Goal: Transaction & Acquisition: Subscribe to service/newsletter

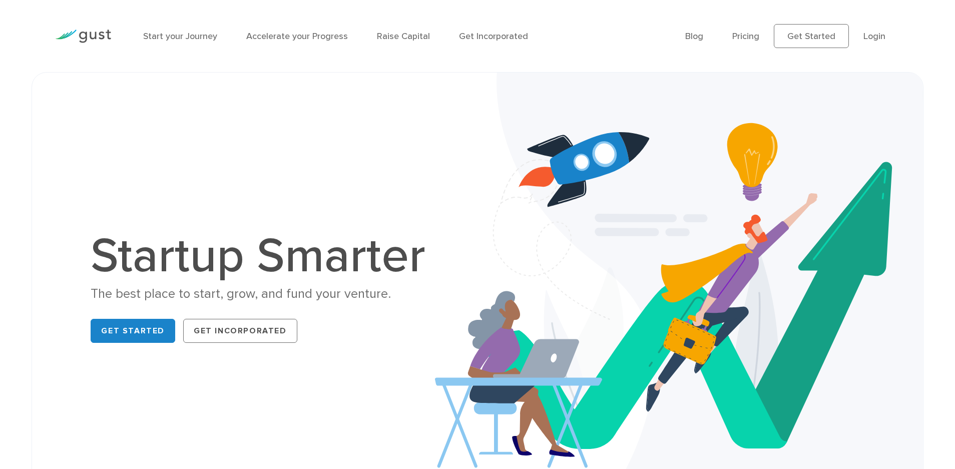
click at [745, 46] on ul "Blog FAQ Pricing Get Started Login Login" at bounding box center [792, 36] width 215 height 24
click at [745, 38] on link "Pricing" at bounding box center [745, 36] width 27 height 11
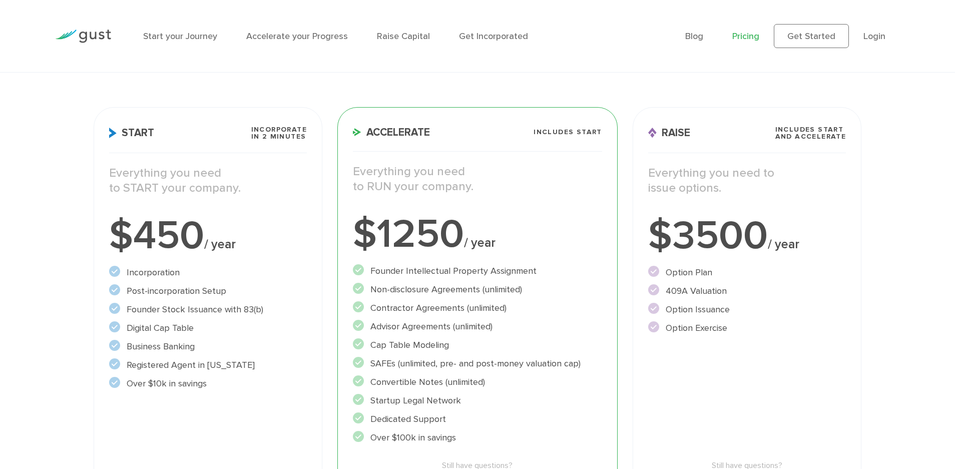
scroll to position [100, 0]
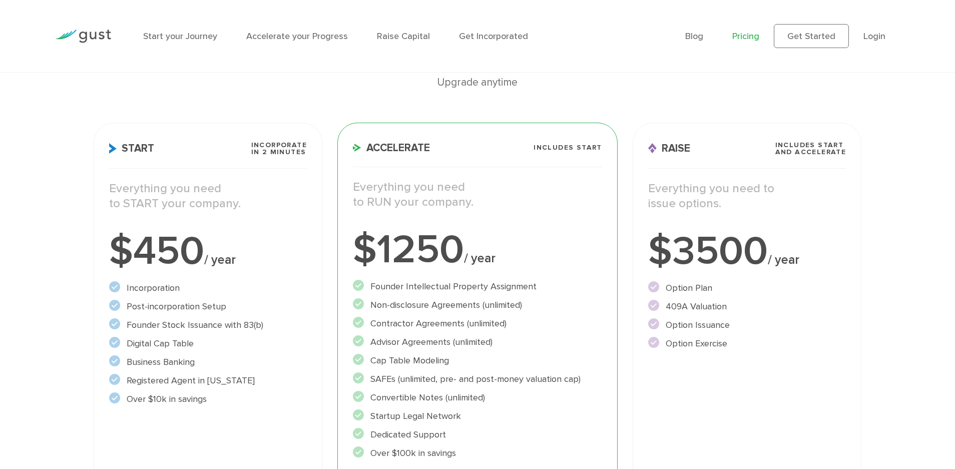
click at [754, 189] on p "Everything you need to issue options." at bounding box center [747, 196] width 198 height 30
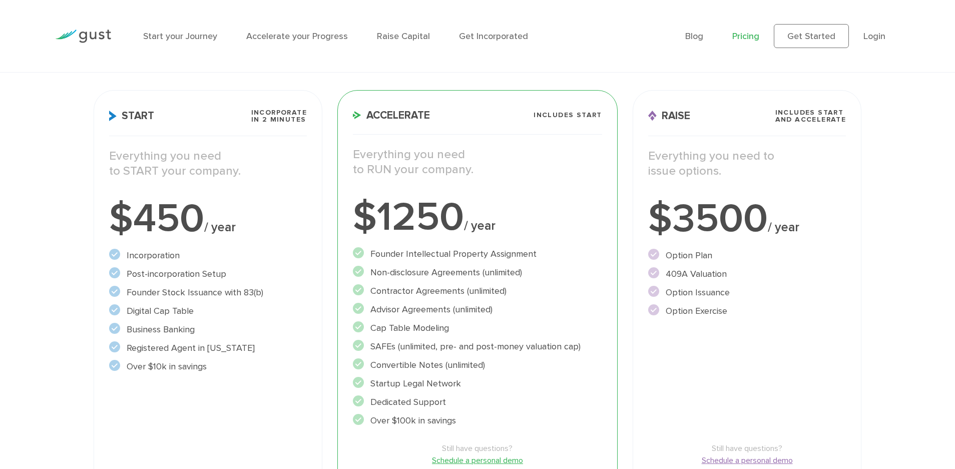
scroll to position [200, 0]
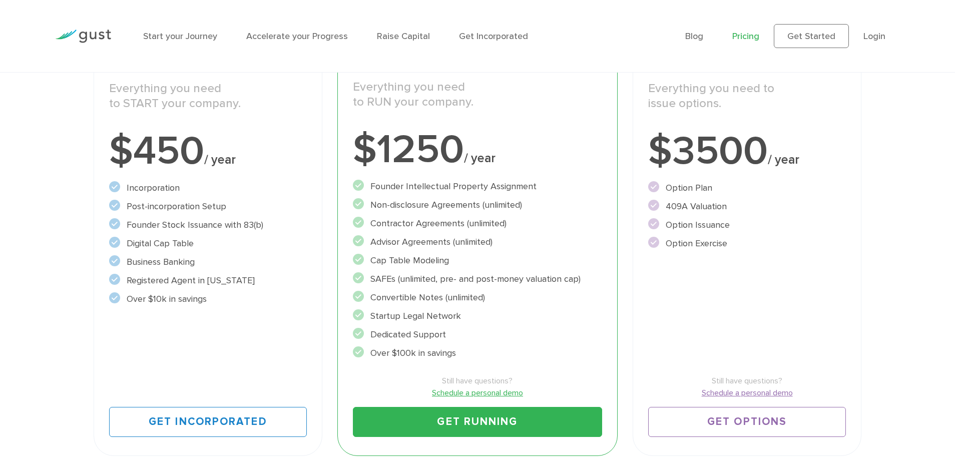
drag, startPoint x: 684, startPoint y: 200, endPoint x: 720, endPoint y: 259, distance: 69.6
click at [720, 250] on ul "Option Plan" at bounding box center [747, 215] width 198 height 69
drag, startPoint x: 720, startPoint y: 259, endPoint x: 738, endPoint y: 263, distance: 18.5
click at [738, 263] on div "Raise Includes START and ACCELERATE Everything you need to issue options. $3500…" at bounding box center [747, 239] width 229 height 433
drag, startPoint x: 731, startPoint y: 254, endPoint x: 668, endPoint y: 199, distance: 84.1
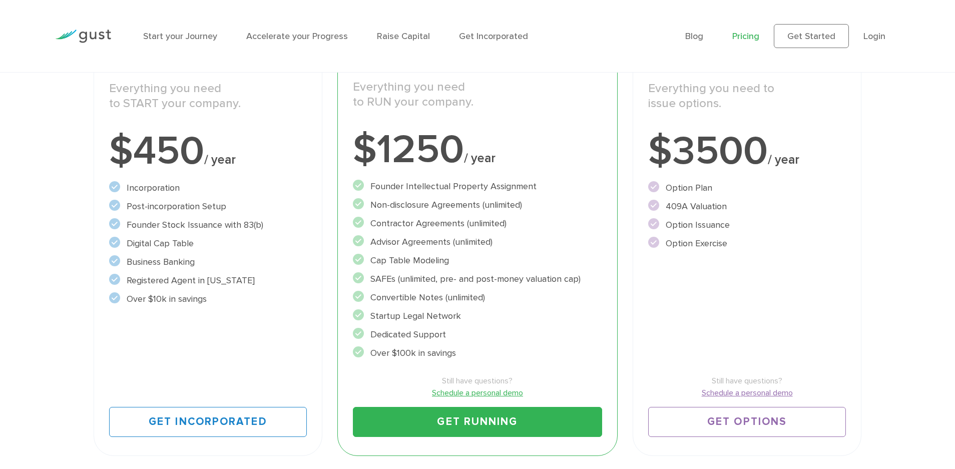
click at [668, 199] on ul "Option Plan" at bounding box center [747, 215] width 198 height 69
drag, startPoint x: 668, startPoint y: 199, endPoint x: 697, endPoint y: 242, distance: 51.9
click at [697, 242] on ul "Option Plan" at bounding box center [747, 215] width 198 height 69
click at [898, 246] on div "Choose Your Plan Upgrade anytime Start Incorporate in 2 Minutes Everything you …" at bounding box center [477, 180] width 955 height 567
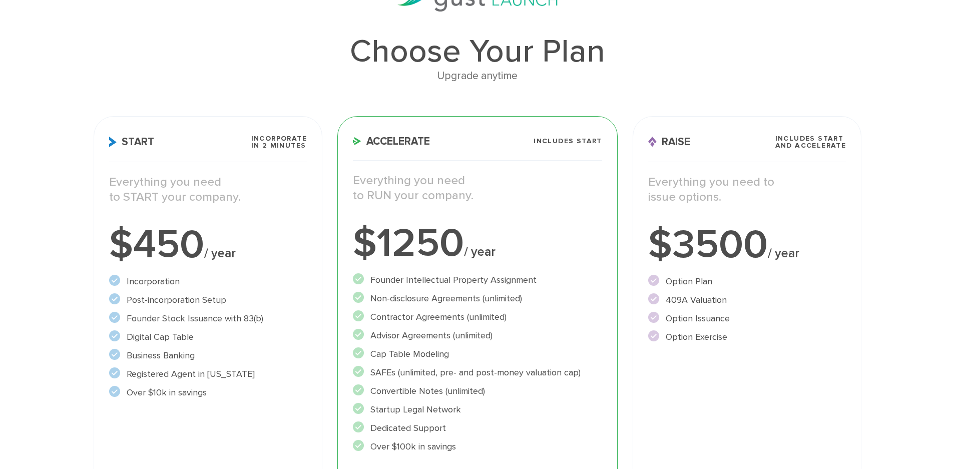
scroll to position [25, 0]
